Goal: Task Accomplishment & Management: Manage account settings

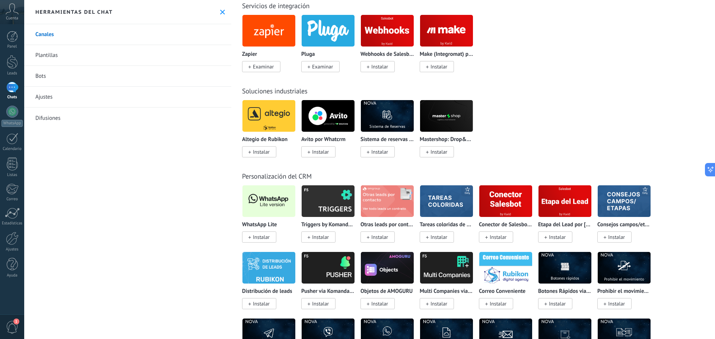
click at [220, 10] on icon at bounding box center [222, 12] width 5 height 5
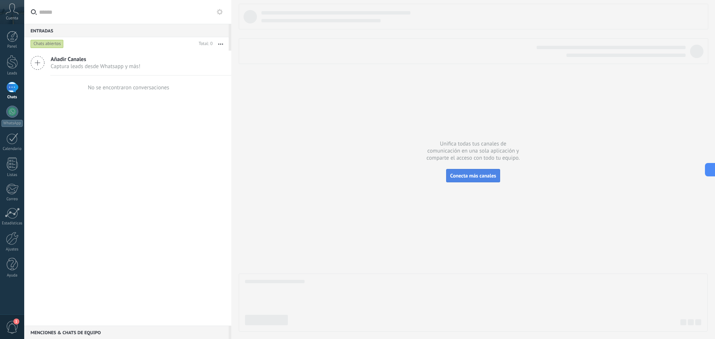
click at [471, 177] on span "Conecta más canales" at bounding box center [473, 175] width 46 height 7
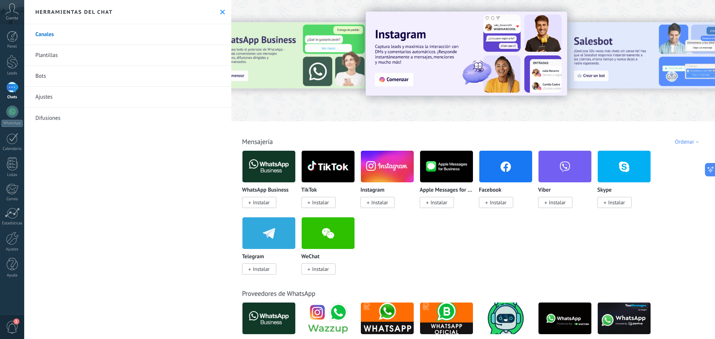
scroll to position [633, 0]
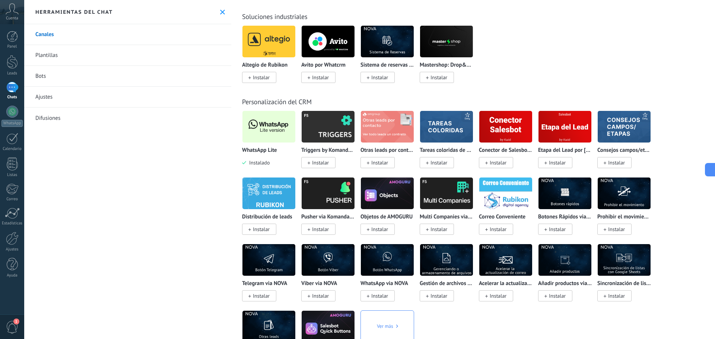
click at [260, 118] on img at bounding box center [268, 127] width 53 height 36
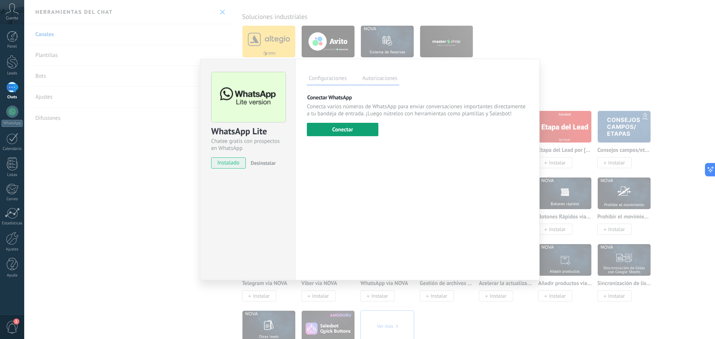
click at [342, 124] on button "Conectar" at bounding box center [342, 129] width 71 height 13
click at [339, 129] on button "Conectar" at bounding box center [342, 129] width 71 height 13
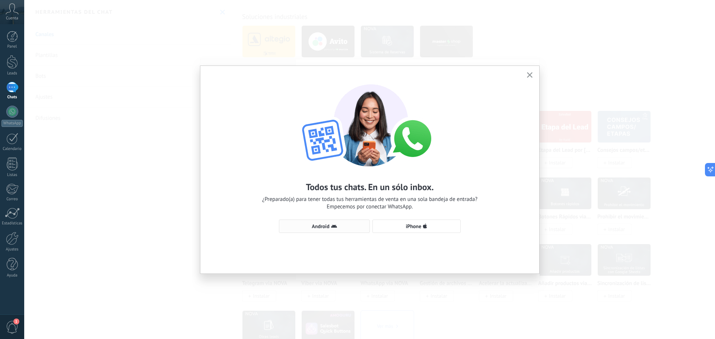
click at [306, 228] on span "Android" at bounding box center [324, 226] width 83 height 6
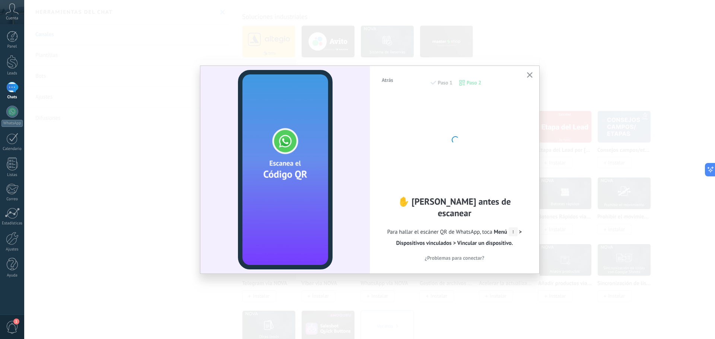
click at [531, 74] on icon "button" at bounding box center [530, 75] width 6 height 6
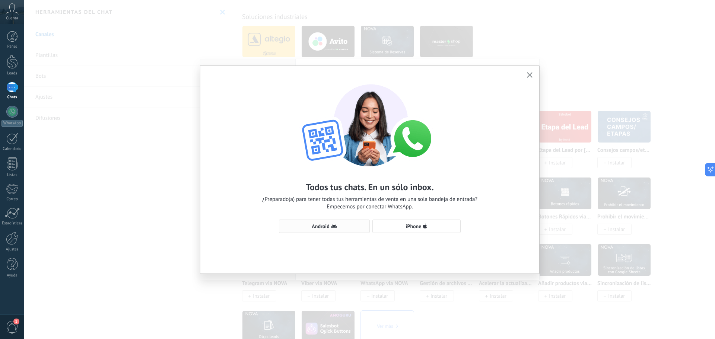
click at [320, 226] on span "Android" at bounding box center [321, 226] width 18 height 5
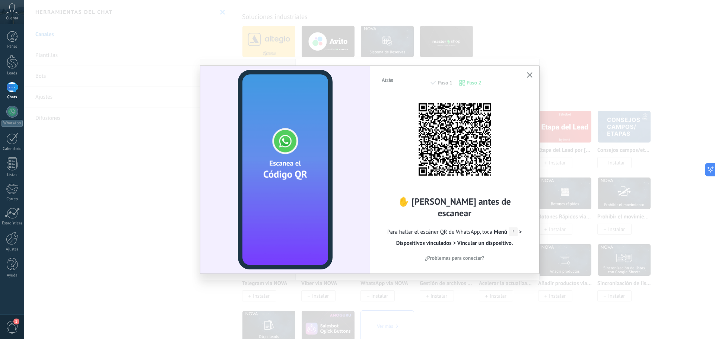
click at [532, 75] on icon "button" at bounding box center [530, 75] width 6 height 6
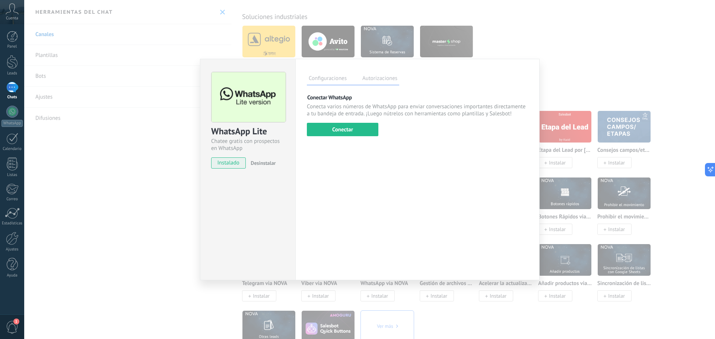
click at [589, 55] on div "WhatsApp Lite Chatee gratis con prospectos en WhatsApp instalado Desinstalar Co…" at bounding box center [369, 169] width 691 height 339
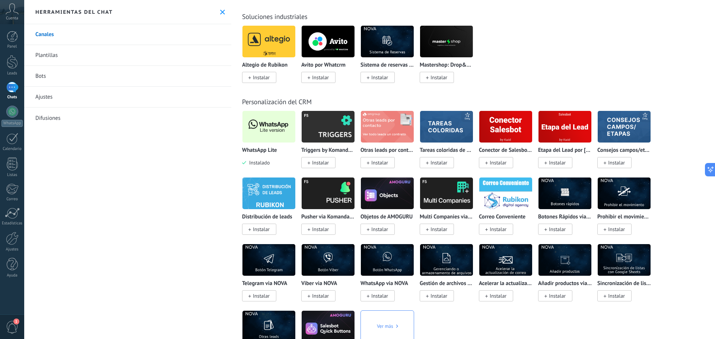
click at [222, 12] on icon at bounding box center [222, 12] width 5 height 5
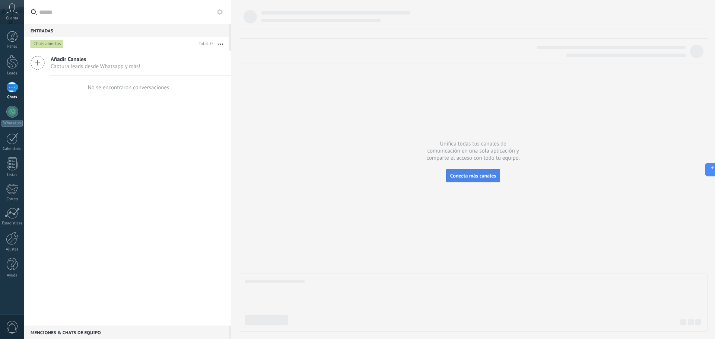
click at [489, 174] on span "Conecta más canales" at bounding box center [473, 175] width 46 height 7
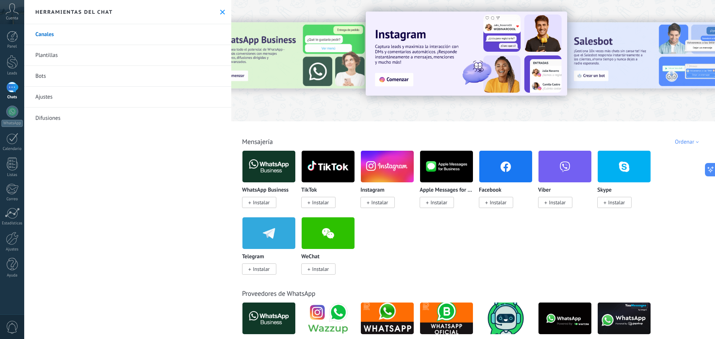
click at [492, 204] on span "Instalar" at bounding box center [498, 202] width 17 height 7
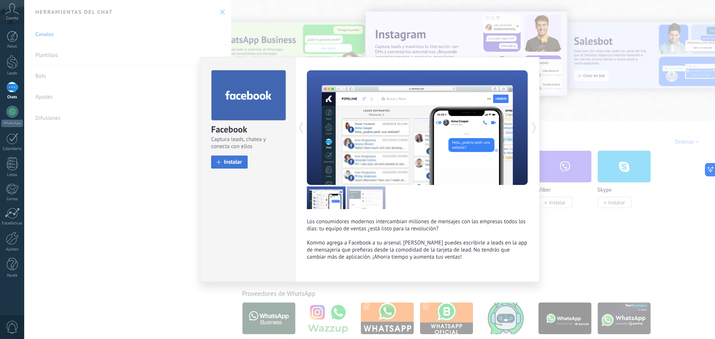
click at [230, 158] on button "Instalar" at bounding box center [229, 162] width 36 height 13
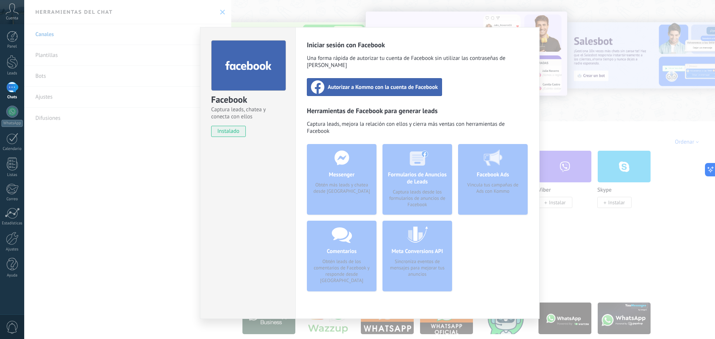
click at [352, 78] on div "Autorizar a Kommo con la cuenta de Facebook" at bounding box center [374, 87] width 135 height 18
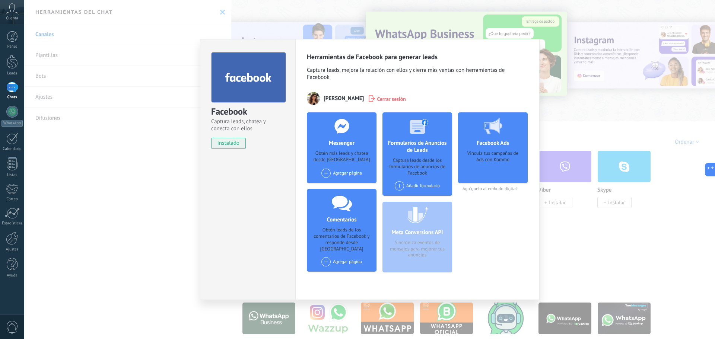
click at [338, 171] on div "Agregar página" at bounding box center [341, 173] width 41 height 9
click at [353, 185] on div "[PERSON_NAME] - Inmobiliaria" at bounding box center [358, 187] width 75 height 16
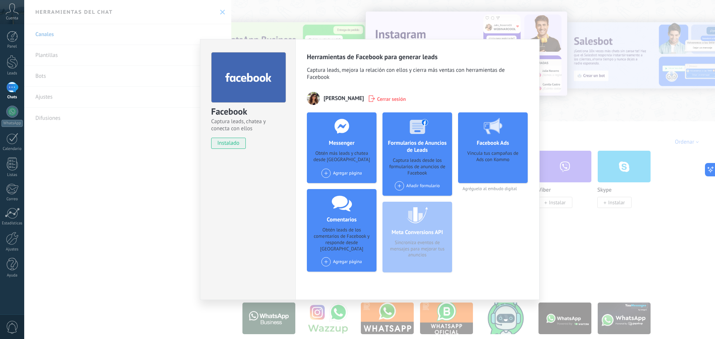
click at [347, 174] on div "Agregar página Iris Joya - Inmobiliaria" at bounding box center [341, 173] width 41 height 9
click at [346, 187] on div "[PERSON_NAME] - Inmobiliaria" at bounding box center [358, 187] width 75 height 16
click at [325, 171] on span at bounding box center [325, 173] width 9 height 9
click at [355, 185] on div "[PERSON_NAME] - Inmobiliaria" at bounding box center [358, 187] width 75 height 16
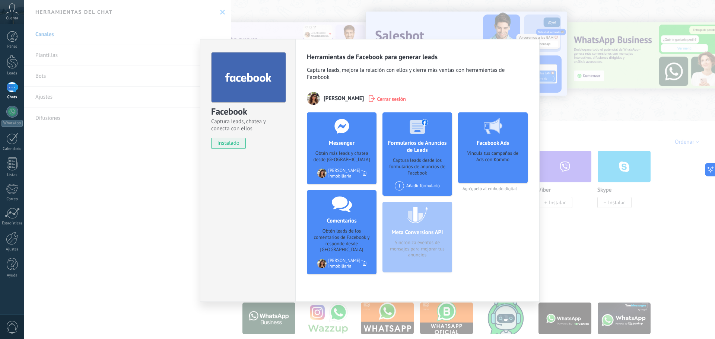
click at [559, 232] on div "Facebook Captura leads, chatea y conecta con ellos instalado Desinstalar Herram…" at bounding box center [369, 169] width 691 height 339
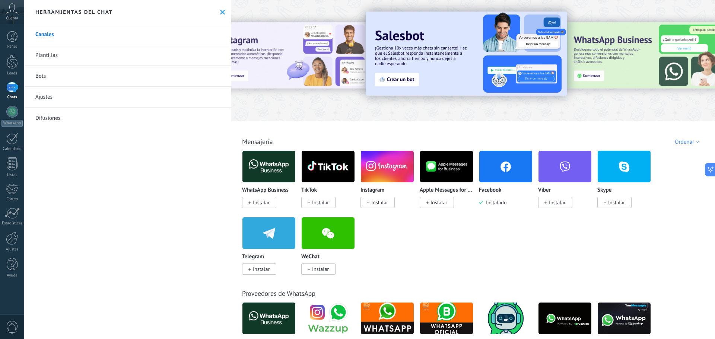
click at [379, 205] on span "Instalar" at bounding box center [379, 202] width 17 height 7
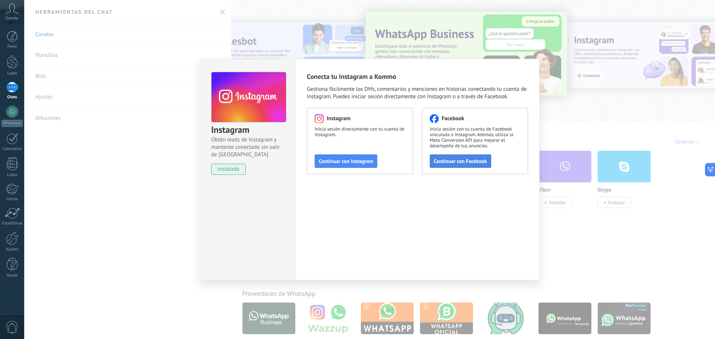
click at [461, 162] on span "Continuar con Facebook" at bounding box center [460, 161] width 53 height 5
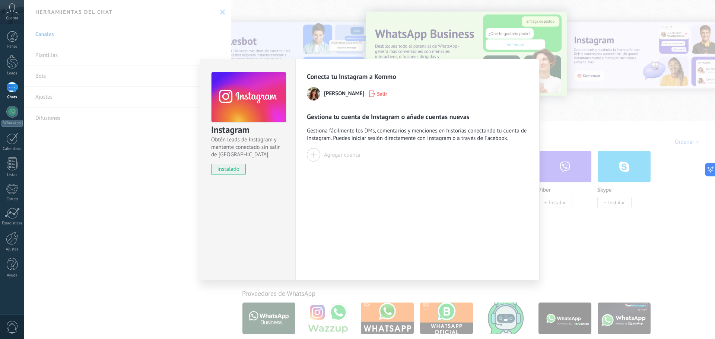
click at [336, 157] on div "Agregar cuenta" at bounding box center [342, 155] width 36 height 7
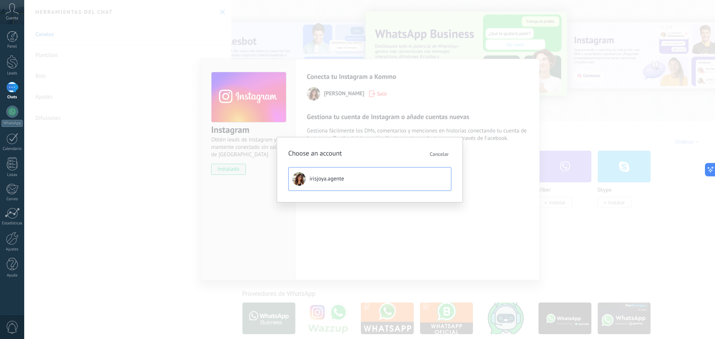
click at [336, 178] on span "irisjoya.agente" at bounding box center [326, 178] width 35 height 7
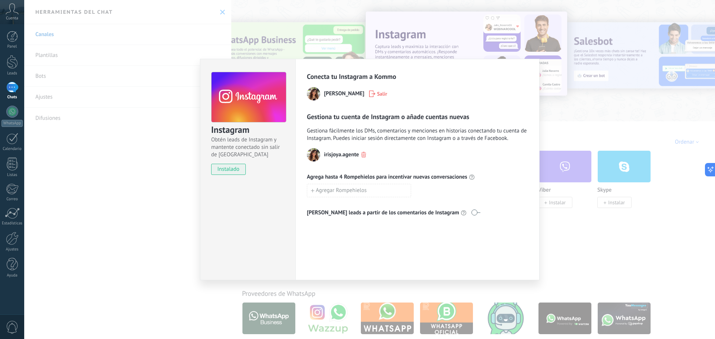
click at [556, 220] on div "Instagram Obtén leads de Instagram y mantente conectado sin salir de Kommo inst…" at bounding box center [369, 169] width 691 height 339
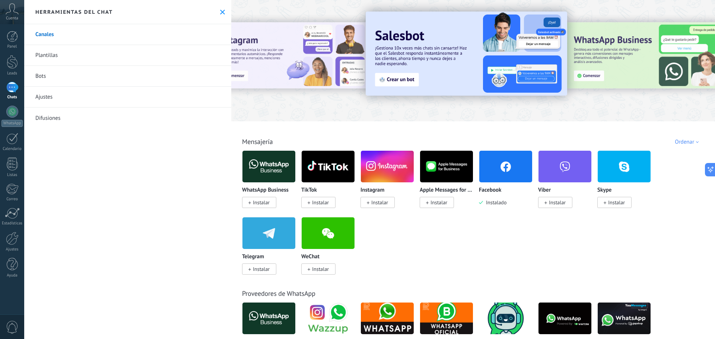
scroll to position [149, 0]
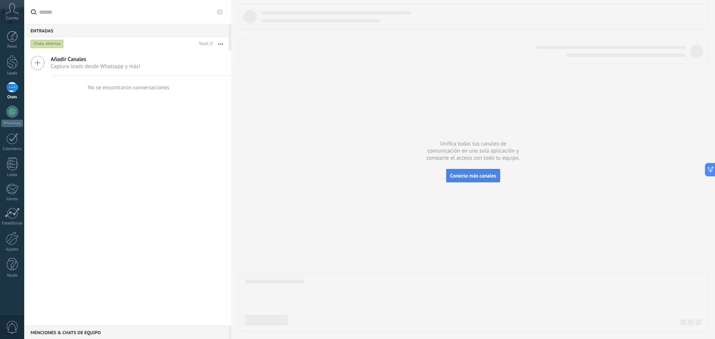
click at [465, 177] on span "Conecta más canales" at bounding box center [473, 175] width 46 height 7
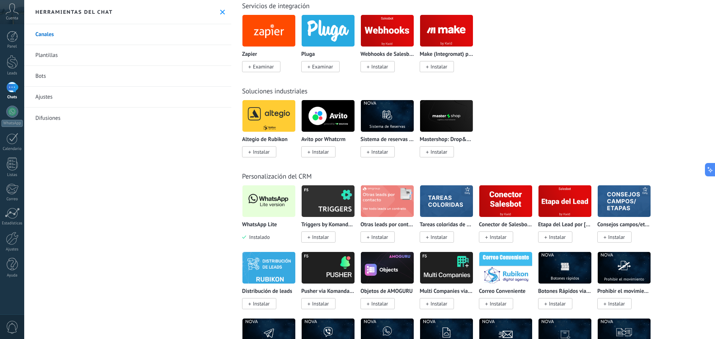
scroll to position [1341, 0]
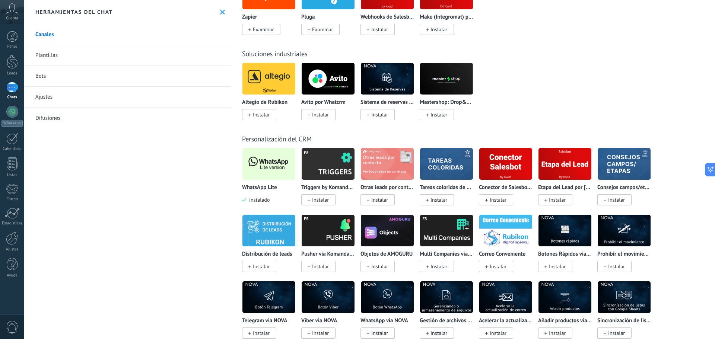
click at [274, 156] on img at bounding box center [268, 164] width 53 height 36
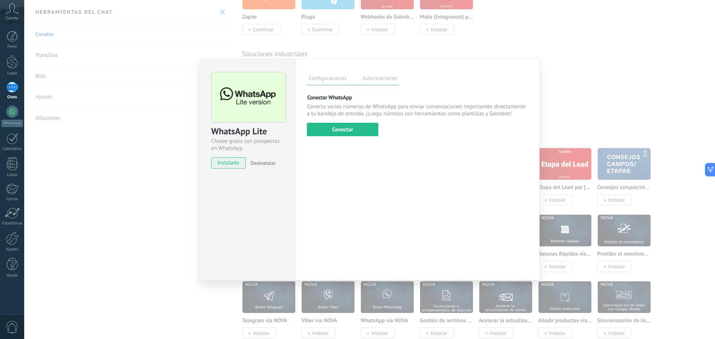
click at [594, 51] on div "WhatsApp Lite Chatee gratis con prospectos en WhatsApp instalado Desinstalar Co…" at bounding box center [369, 169] width 691 height 339
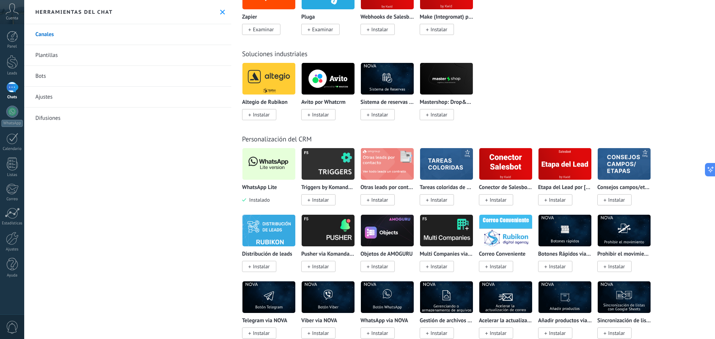
click at [273, 165] on img at bounding box center [268, 164] width 53 height 36
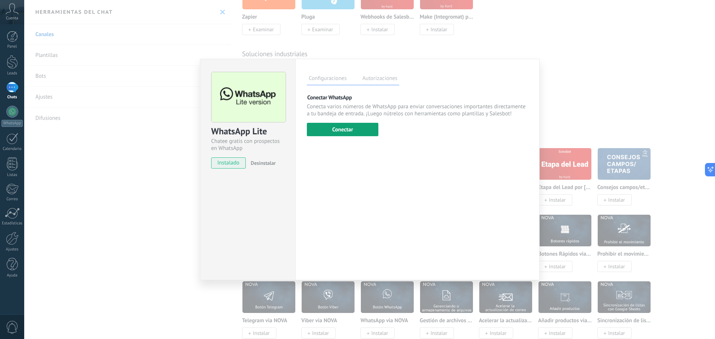
click at [352, 130] on button "Conectar" at bounding box center [342, 129] width 71 height 13
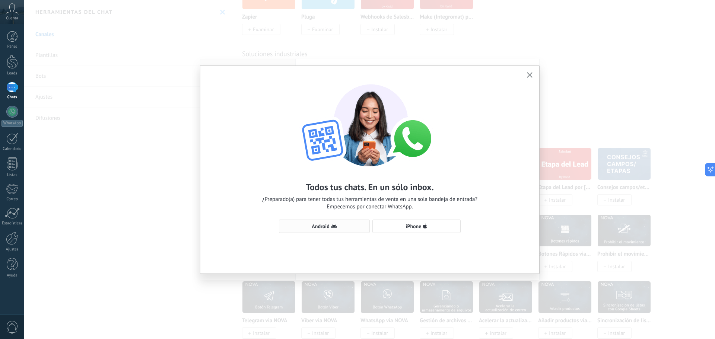
click at [323, 227] on span "Android" at bounding box center [321, 226] width 18 height 5
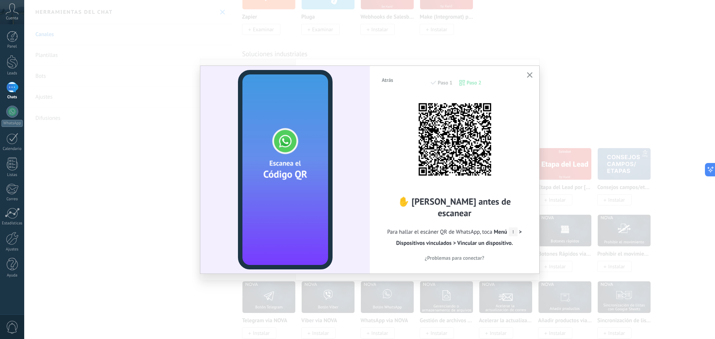
click at [590, 55] on div "Atrás Paso 1 Paso 2 ✋ Lee antes de escanear Para hallar el escáner QR de WhatsA…" at bounding box center [369, 169] width 691 height 339
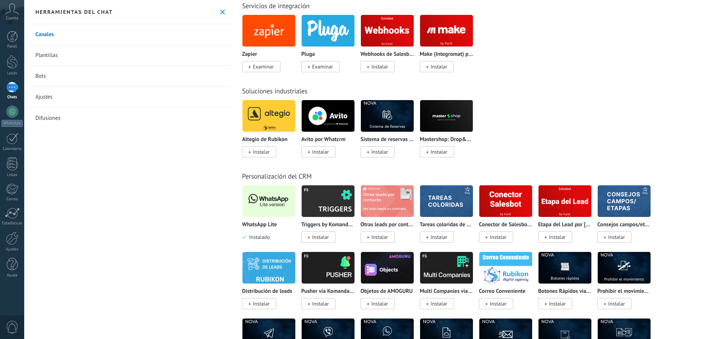
click at [279, 205] on img at bounding box center [268, 201] width 53 height 36
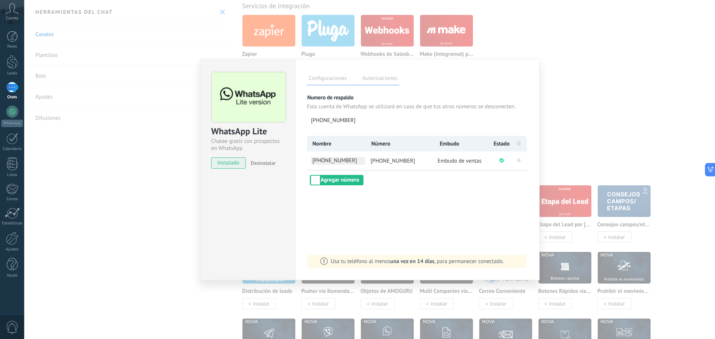
click at [331, 163] on span "[PHONE_NUMBER]" at bounding box center [338, 161] width 54 height 8
click at [331, 163] on input "**********" at bounding box center [338, 161] width 54 height 8
click at [332, 162] on input "**********" at bounding box center [338, 161] width 54 height 8
click at [331, 162] on input "**********" at bounding box center [338, 161] width 54 height 8
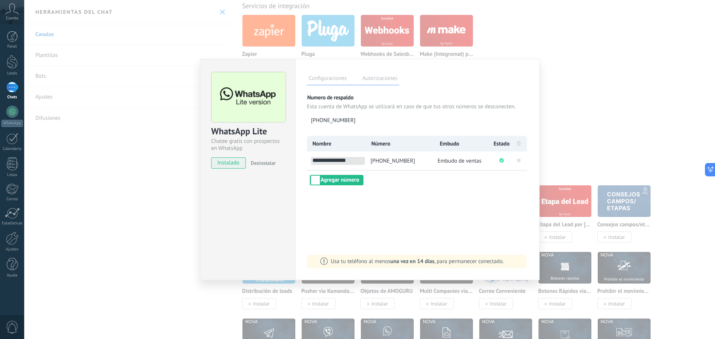
click at [331, 162] on input "**********" at bounding box center [338, 161] width 54 height 8
type input "**********"
click at [445, 197] on div "**********" at bounding box center [417, 170] width 244 height 222
click at [605, 106] on div "WhatsApp Lite Chatee gratis con prospectos en WhatsApp instalado Desinstalar Co…" at bounding box center [369, 169] width 691 height 339
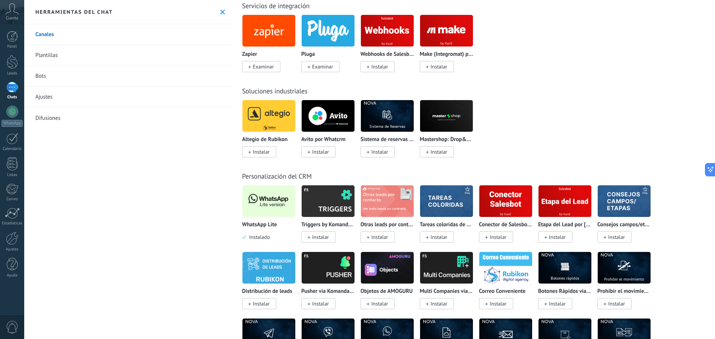
click at [220, 14] on icon at bounding box center [222, 12] width 5 height 5
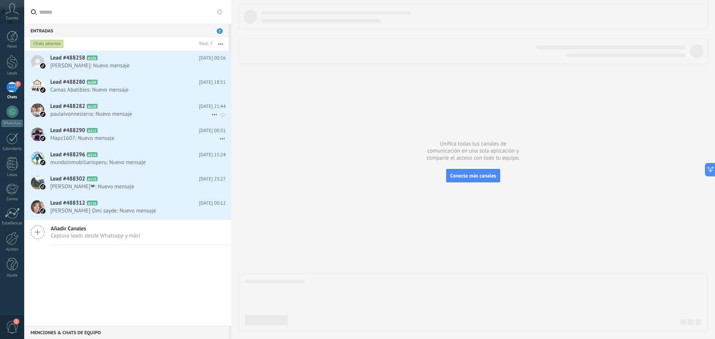
click at [142, 114] on span "paulaivonnesierra: Nuevo mensaje" at bounding box center [130, 114] width 161 height 7
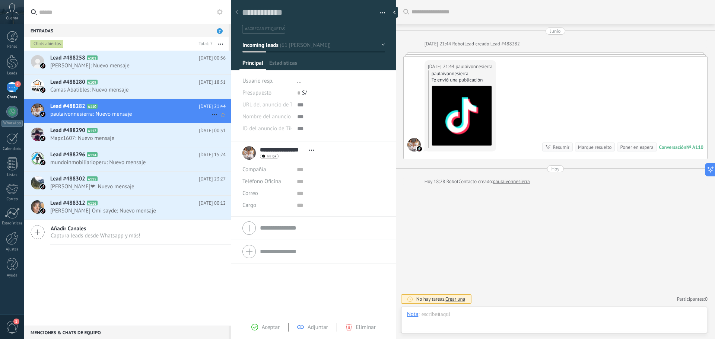
scroll to position [11, 0]
click at [117, 135] on span "Mapz1607: Nuevo mensaje" at bounding box center [130, 138] width 161 height 7
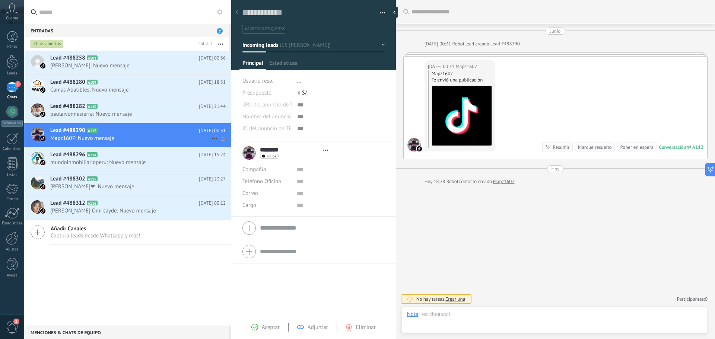
scroll to position [11, 0]
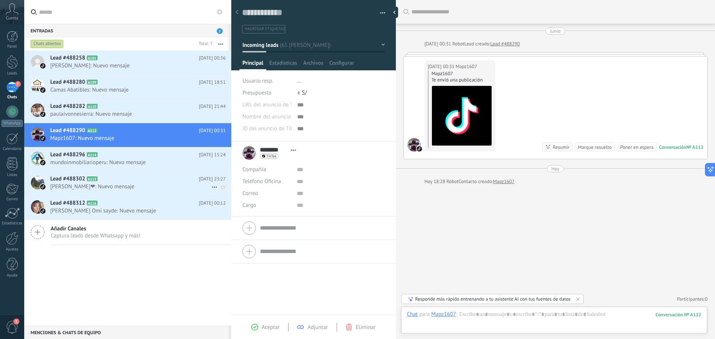
click at [126, 159] on div "Lead #488296 A114 [DATE] 15:24 mundoinmobiliarioperu: Nuevo mensaje" at bounding box center [140, 158] width 181 height 23
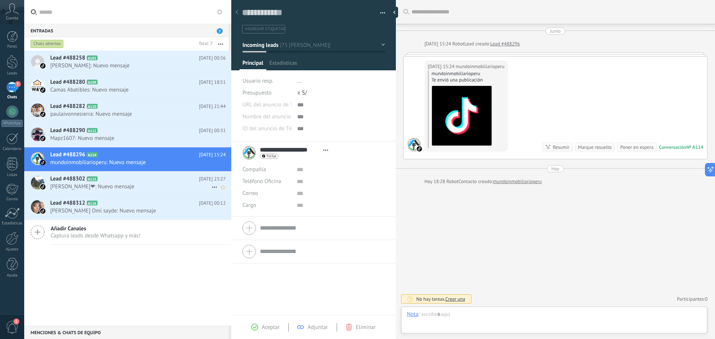
click at [144, 182] on h2 "Lead #488302 A115" at bounding box center [124, 178] width 149 height 7
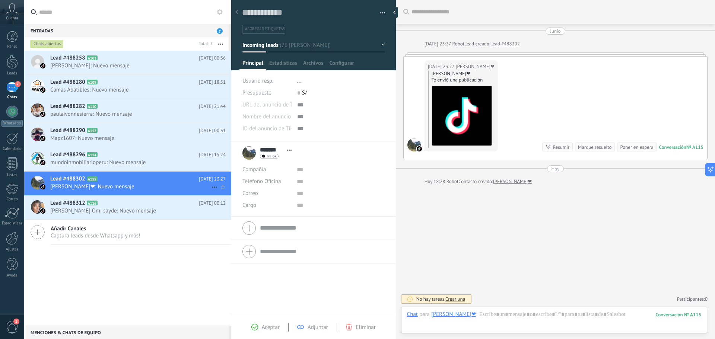
scroll to position [11, 0]
click at [142, 194] on div "Lead #488302 A115 [DATE] 23:27 [PERSON_NAME]❤: Nuevo mensaje" at bounding box center [140, 183] width 181 height 23
click at [135, 72] on div "Lead #488258 A101 [DATE] 00:36 [PERSON_NAME]: Nuevo mensaje" at bounding box center [140, 62] width 181 height 23
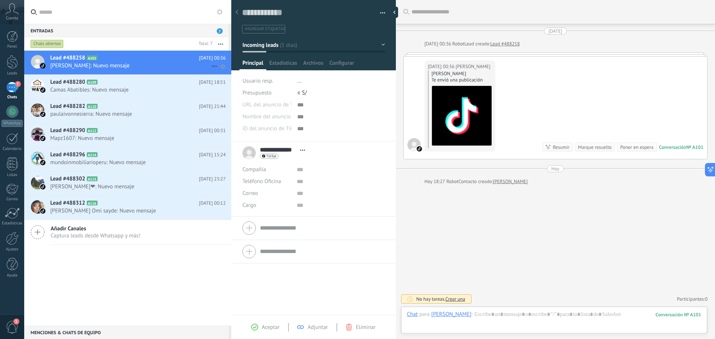
scroll to position [11, 0]
click at [222, 10] on icon at bounding box center [220, 12] width 6 height 6
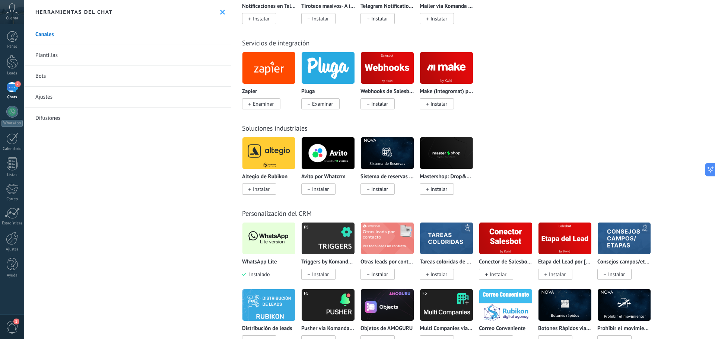
scroll to position [1341, 0]
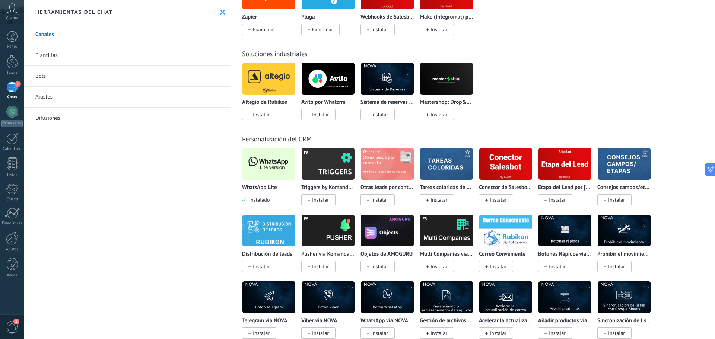
click at [281, 170] on img at bounding box center [268, 164] width 53 height 36
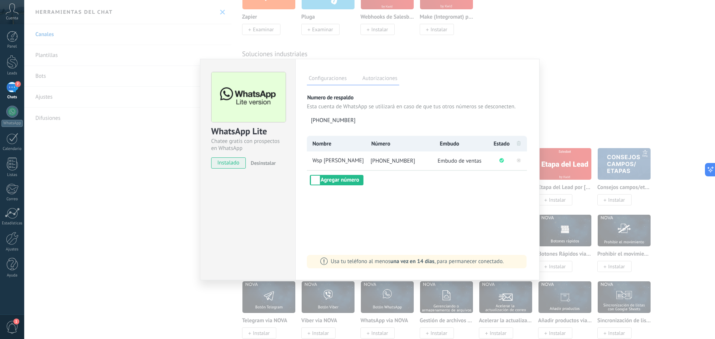
click at [623, 53] on div "WhatsApp Lite Chatee gratis con prospectos en WhatsApp instalado Desinstalar Co…" at bounding box center [369, 169] width 691 height 339
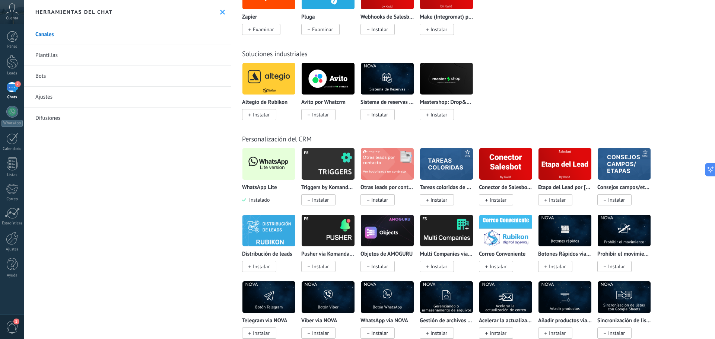
click at [220, 10] on icon at bounding box center [222, 12] width 5 height 5
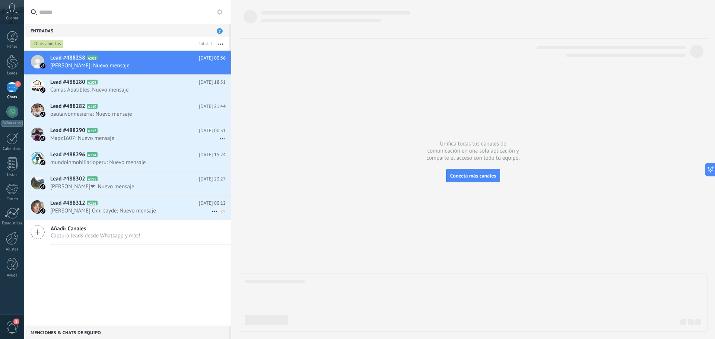
click at [139, 208] on span "[PERSON_NAME] Omi sayde: Nuevo mensaje" at bounding box center [130, 210] width 161 height 7
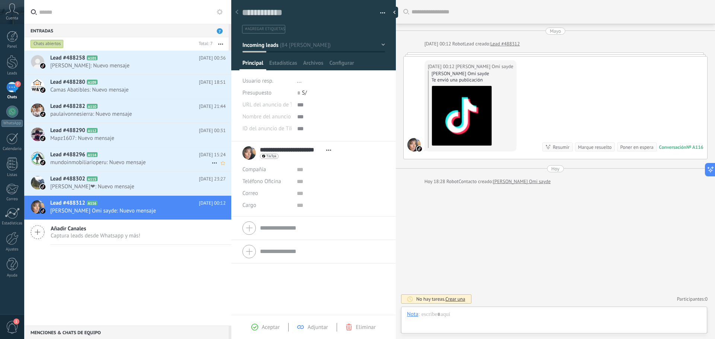
scroll to position [11, 0]
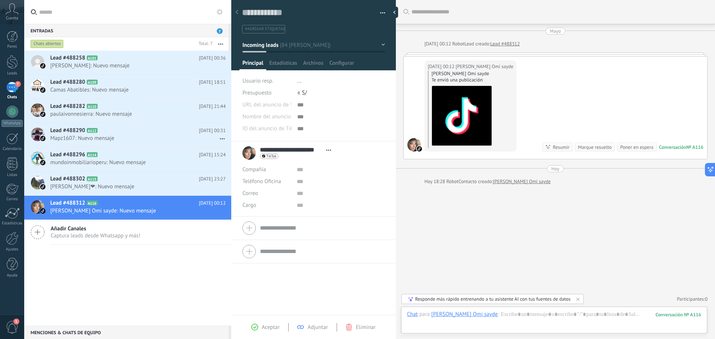
click at [361, 331] on span "Eliminar" at bounding box center [366, 327] width 20 height 7
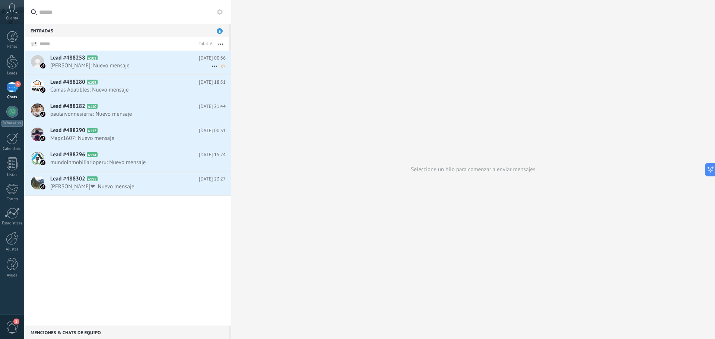
click at [129, 62] on span "[PERSON_NAME]: Nuevo mensaje" at bounding box center [130, 65] width 161 height 7
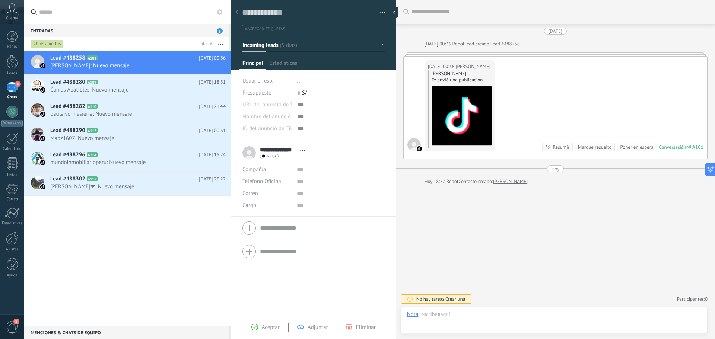
click at [359, 325] on span "Eliminar" at bounding box center [366, 327] width 20 height 7
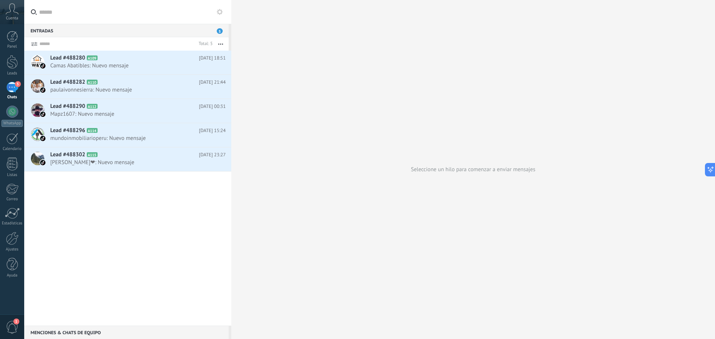
click at [166, 64] on span "Camas Abatibles: Nuevo mensaje" at bounding box center [130, 65] width 161 height 7
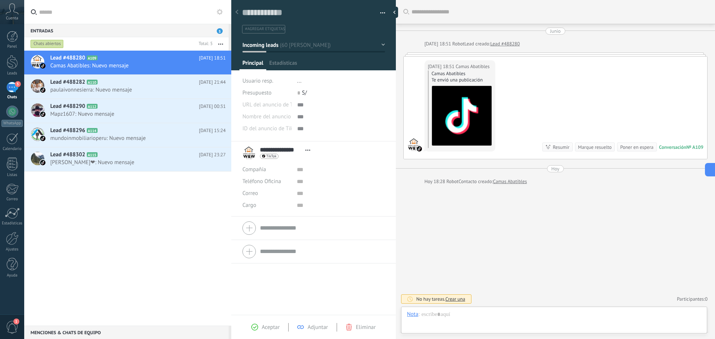
click at [360, 327] on span "Eliminar" at bounding box center [366, 327] width 20 height 7
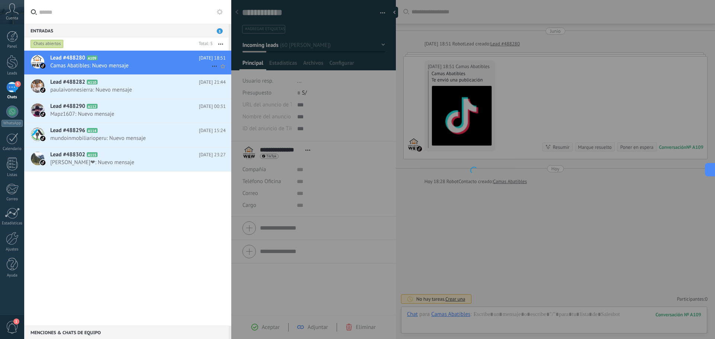
scroll to position [11, 0]
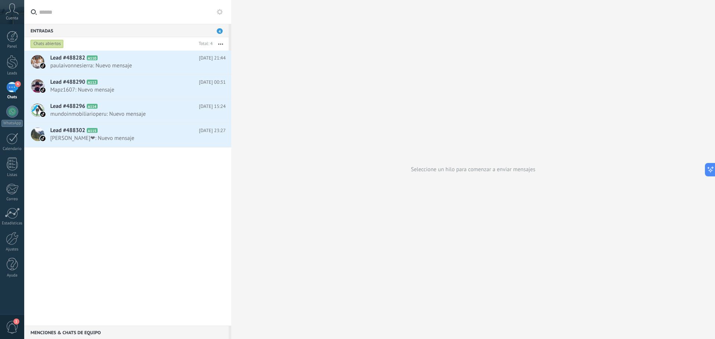
click at [155, 56] on h2 "Lead #488282 A110" at bounding box center [124, 57] width 149 height 7
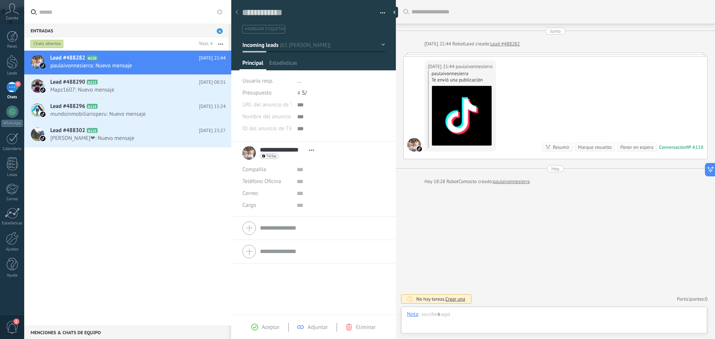
scroll to position [11, 0]
click at [358, 328] on span "Eliminar" at bounding box center [366, 327] width 20 height 7
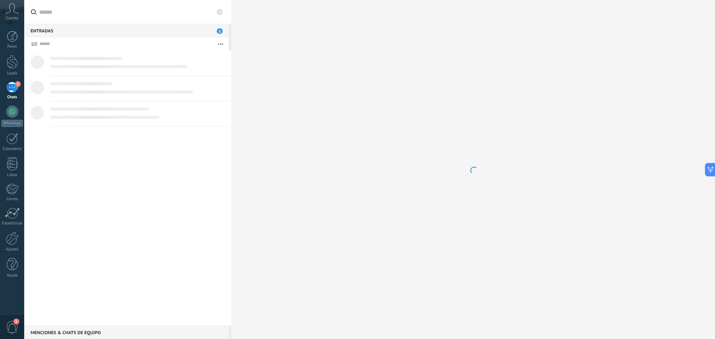
click at [141, 63] on div at bounding box center [137, 67] width 175 height 8
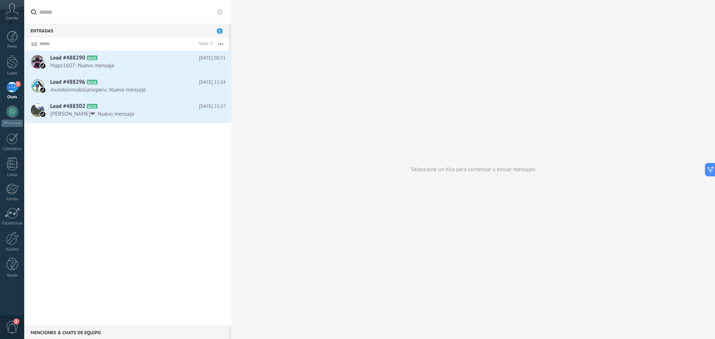
click at [140, 62] on span "Mapz1607: Nuevo mensaje" at bounding box center [130, 65] width 161 height 7
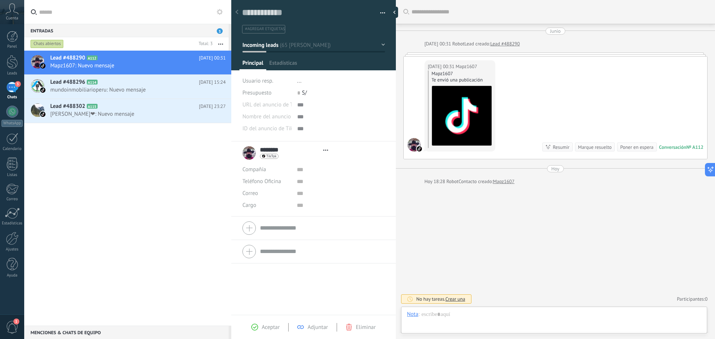
click at [364, 329] on span "Eliminar" at bounding box center [366, 327] width 20 height 7
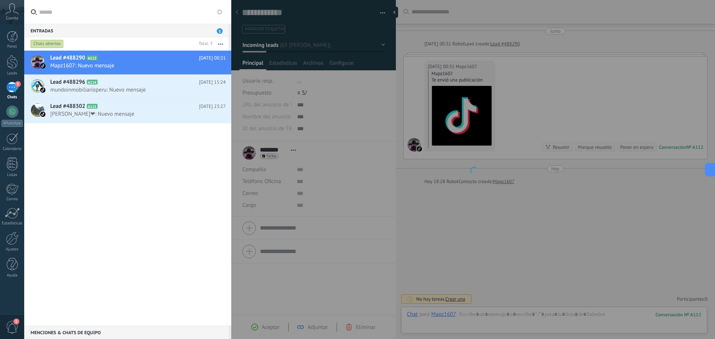
scroll to position [11, 0]
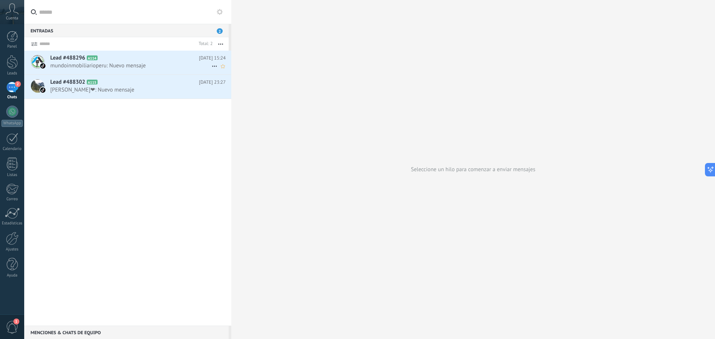
click at [160, 63] on span "mundoinmobiliarioperu: Nuevo mensaje" at bounding box center [130, 65] width 161 height 7
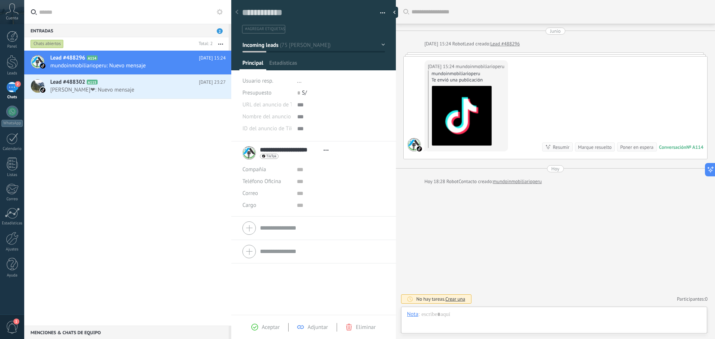
scroll to position [11, 0]
click at [359, 328] on span "Eliminar" at bounding box center [366, 327] width 20 height 7
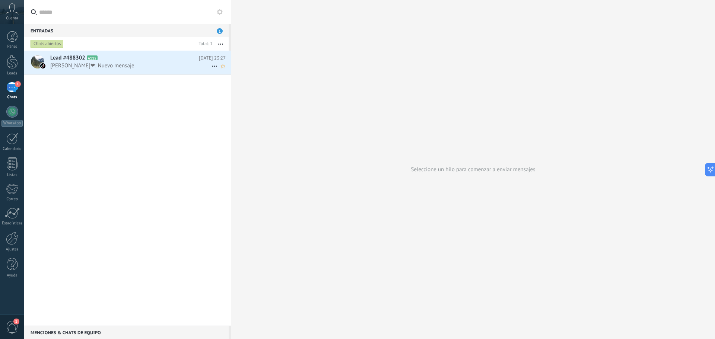
click at [105, 61] on icon at bounding box center [103, 57] width 7 height 7
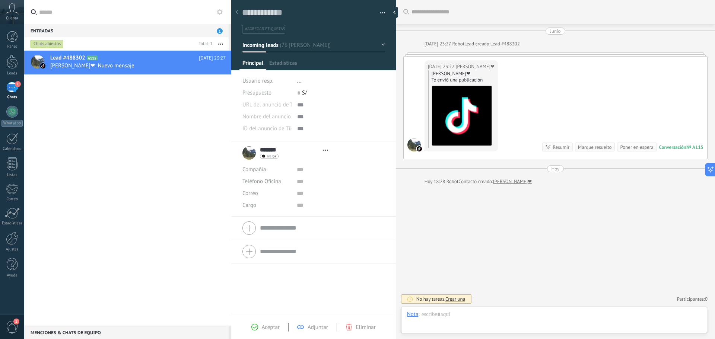
type textarea "**********"
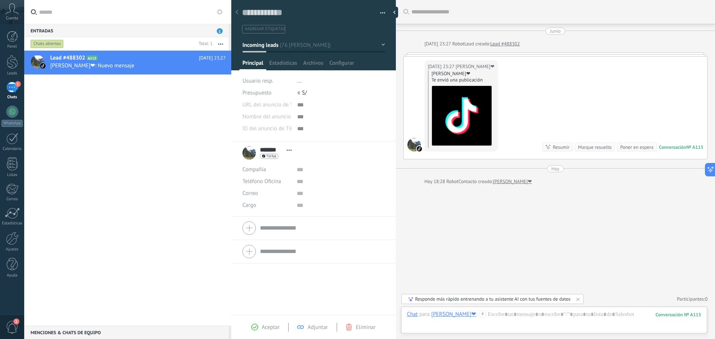
click at [364, 327] on span "Eliminar" at bounding box center [366, 327] width 20 height 7
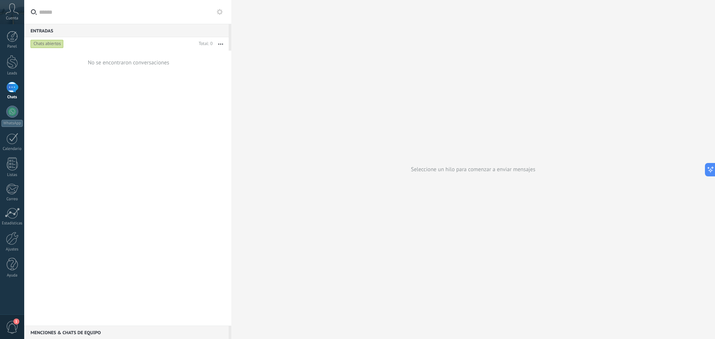
click at [14, 87] on div "1" at bounding box center [12, 87] width 12 height 11
